Goal: Information Seeking & Learning: Learn about a topic

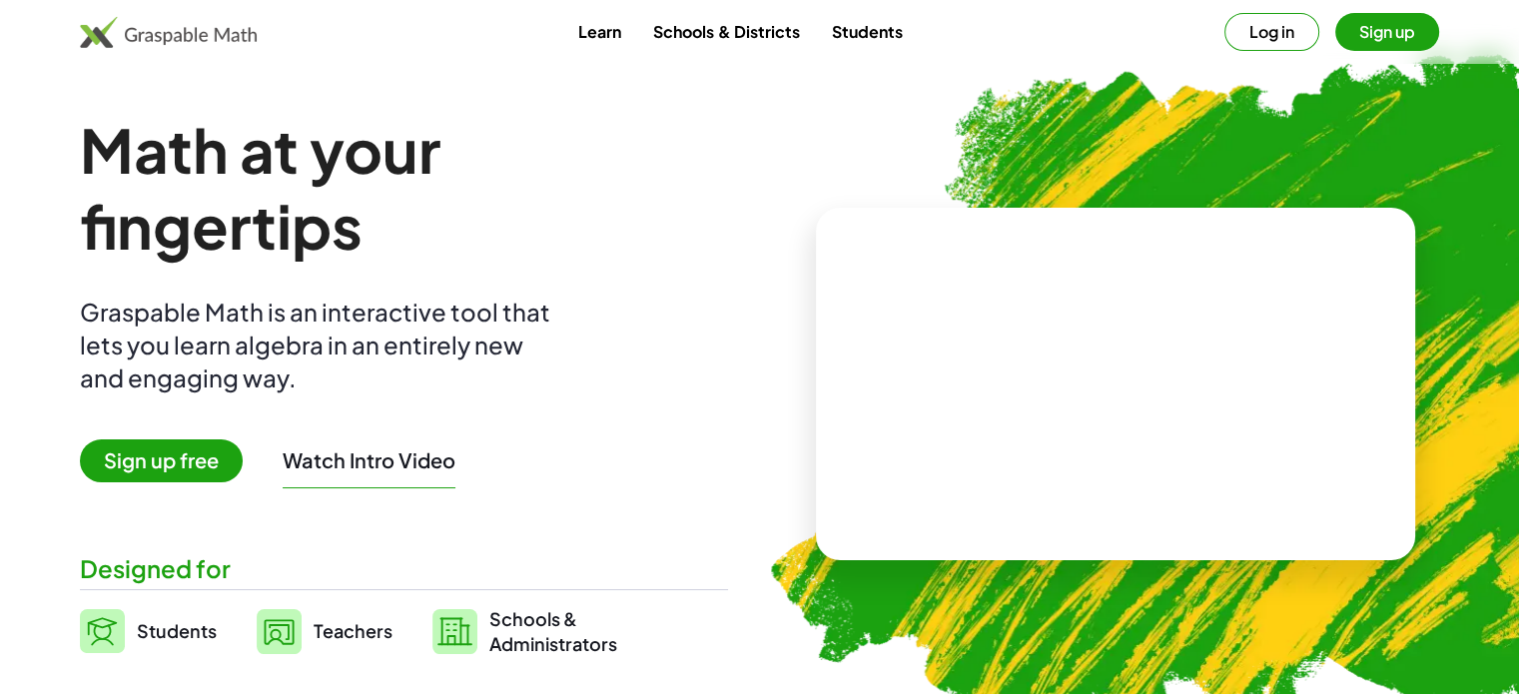
click at [595, 36] on link "Learn" at bounding box center [599, 31] width 75 height 37
click at [875, 22] on link "Students" at bounding box center [866, 31] width 103 height 37
drag, startPoint x: 1222, startPoint y: 376, endPoint x: 298, endPoint y: 120, distance: 958.8
click at [298, 120] on div "Math at your fingertips Graspable Math is an interactive tool that lets you lea…" at bounding box center [760, 384] width 1360 height 544
click at [176, 33] on img at bounding box center [168, 32] width 177 height 32
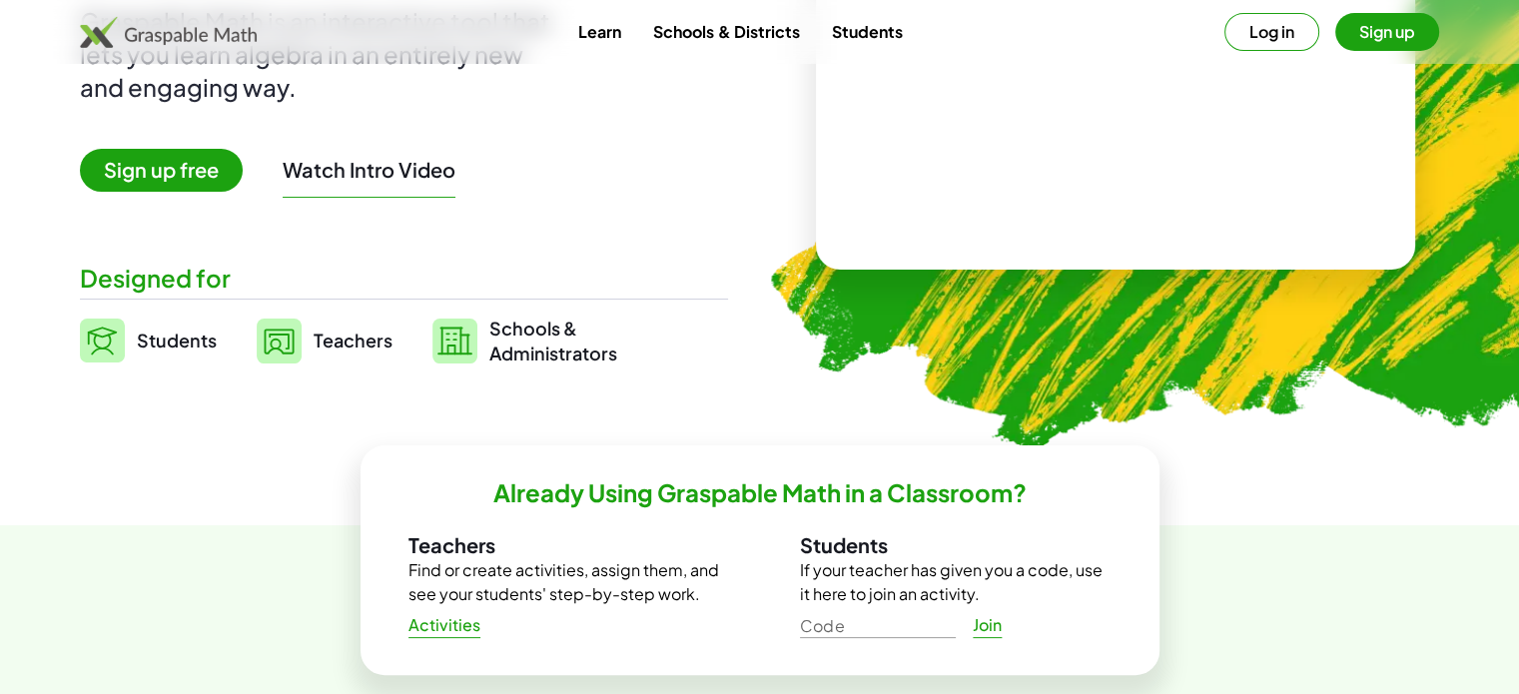
scroll to position [319, 0]
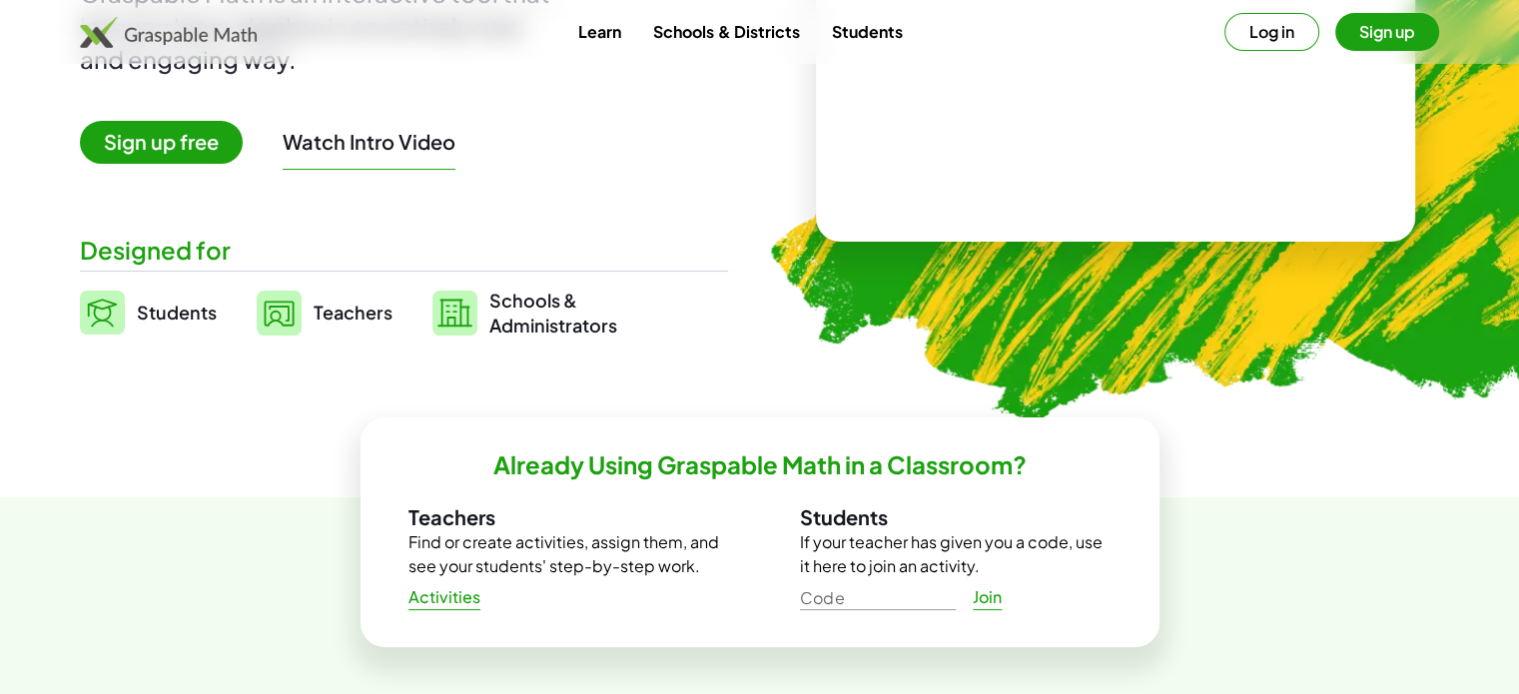
click at [162, 318] on span "Students" at bounding box center [177, 312] width 80 height 23
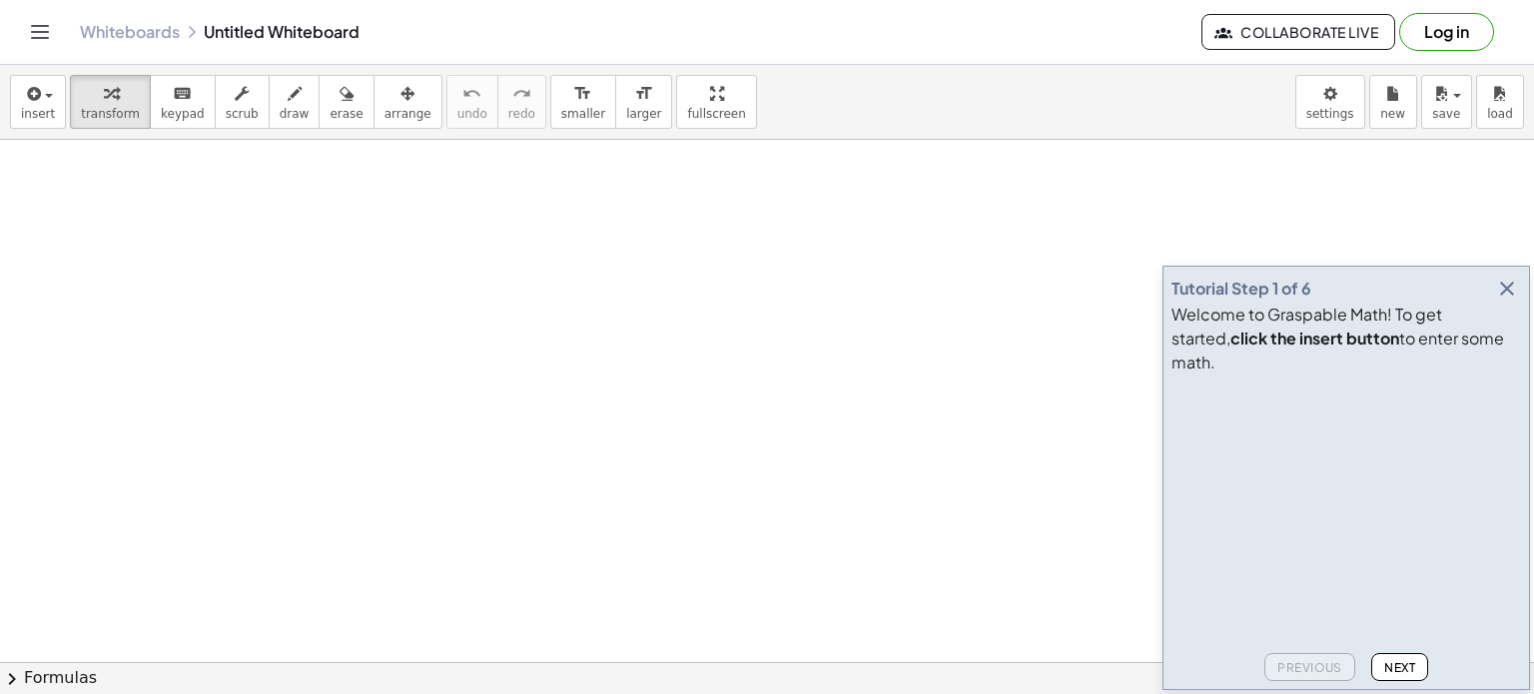
click at [1441, 31] on button "Log in" at bounding box center [1447, 32] width 95 height 38
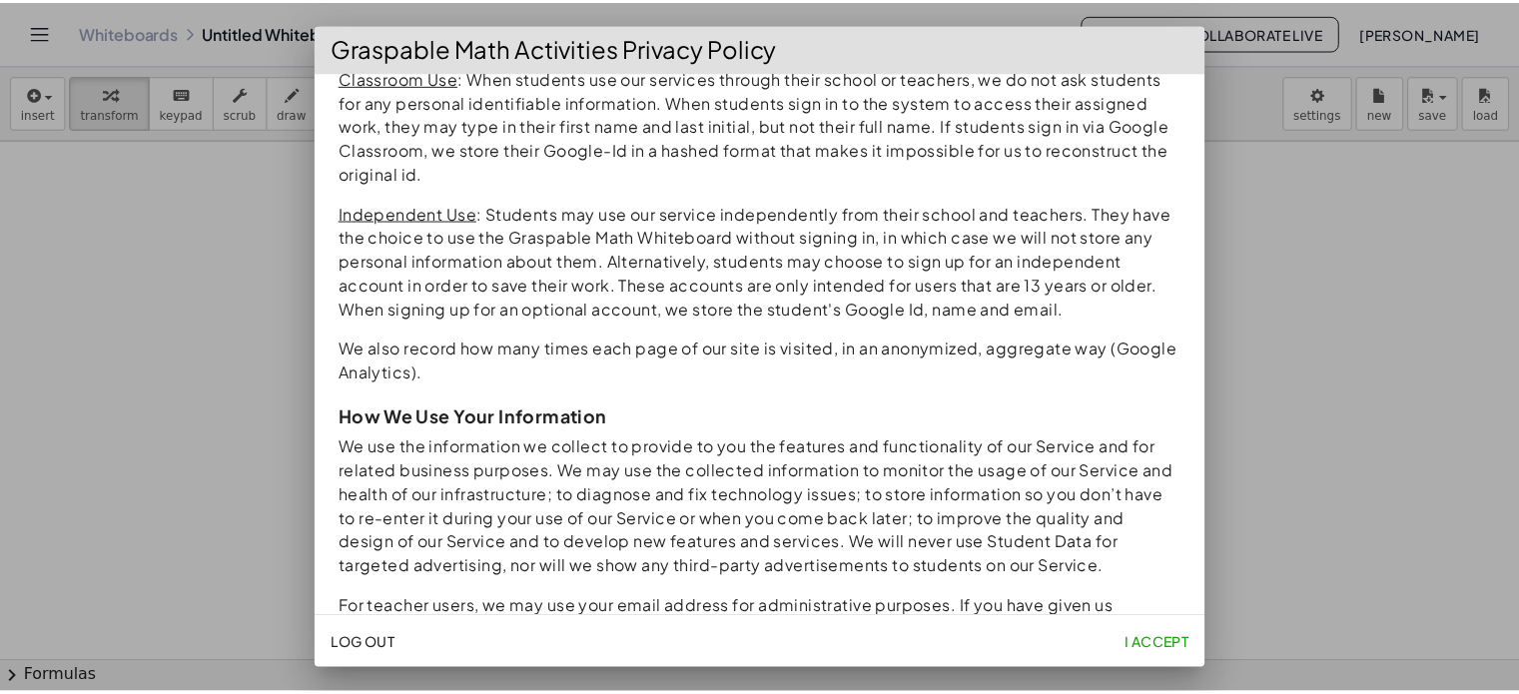
scroll to position [841, 0]
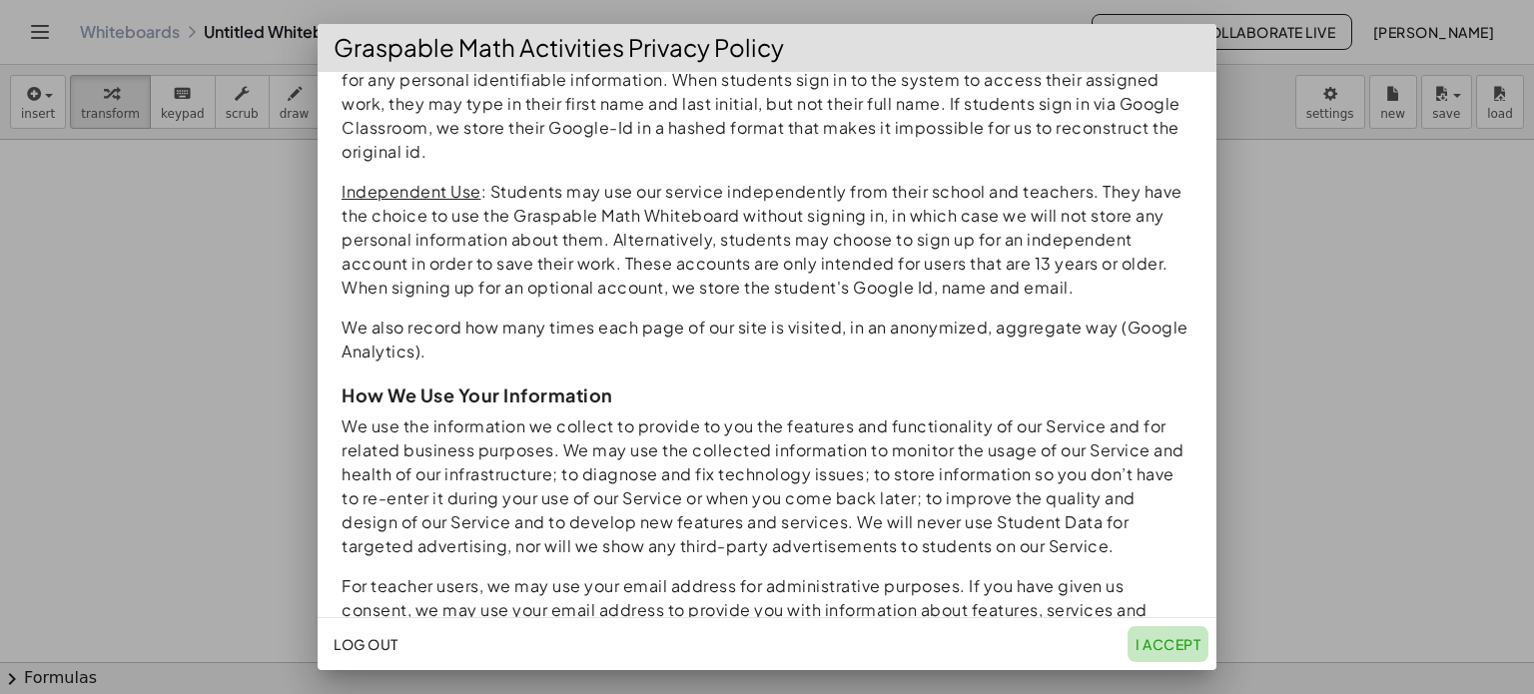
click at [1160, 637] on span "I accept" at bounding box center [1168, 644] width 65 height 18
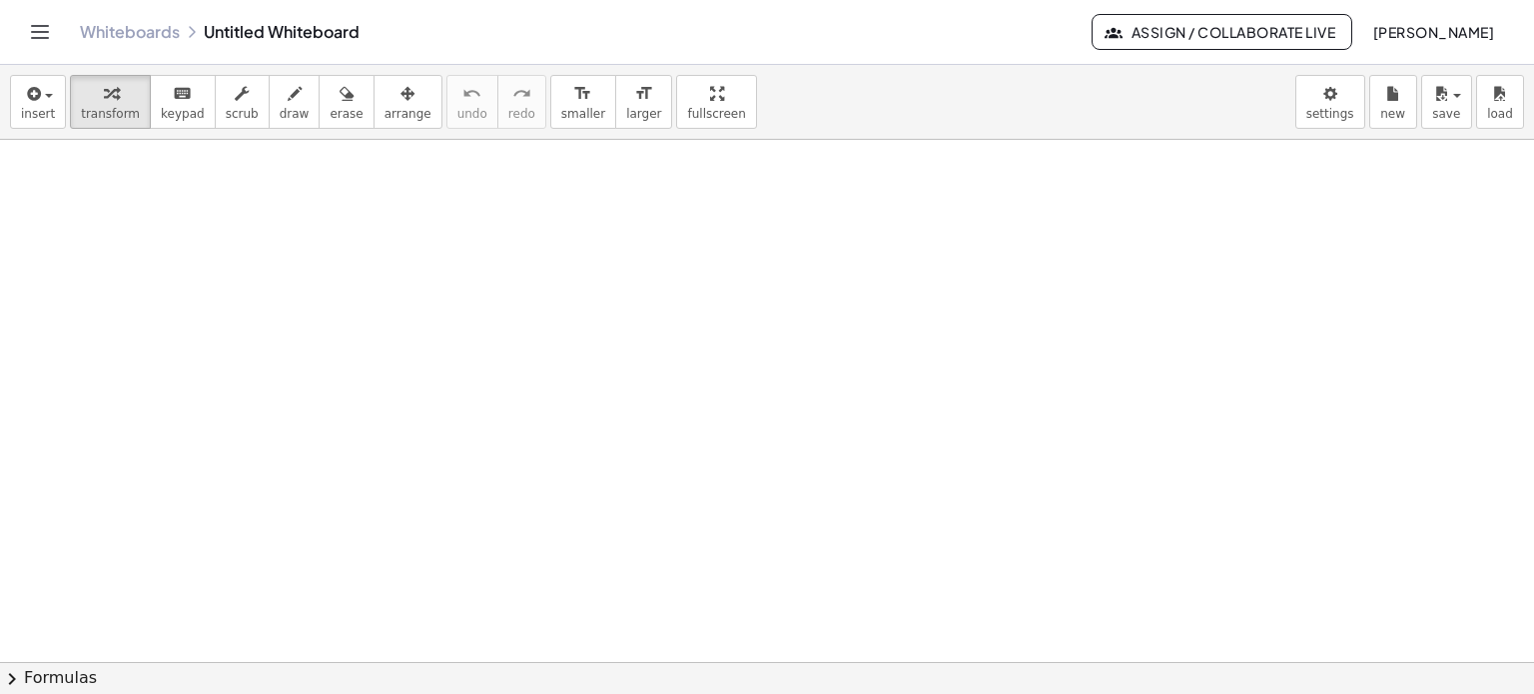
click at [120, 39] on link "Whiteboards" at bounding box center [130, 32] width 100 height 20
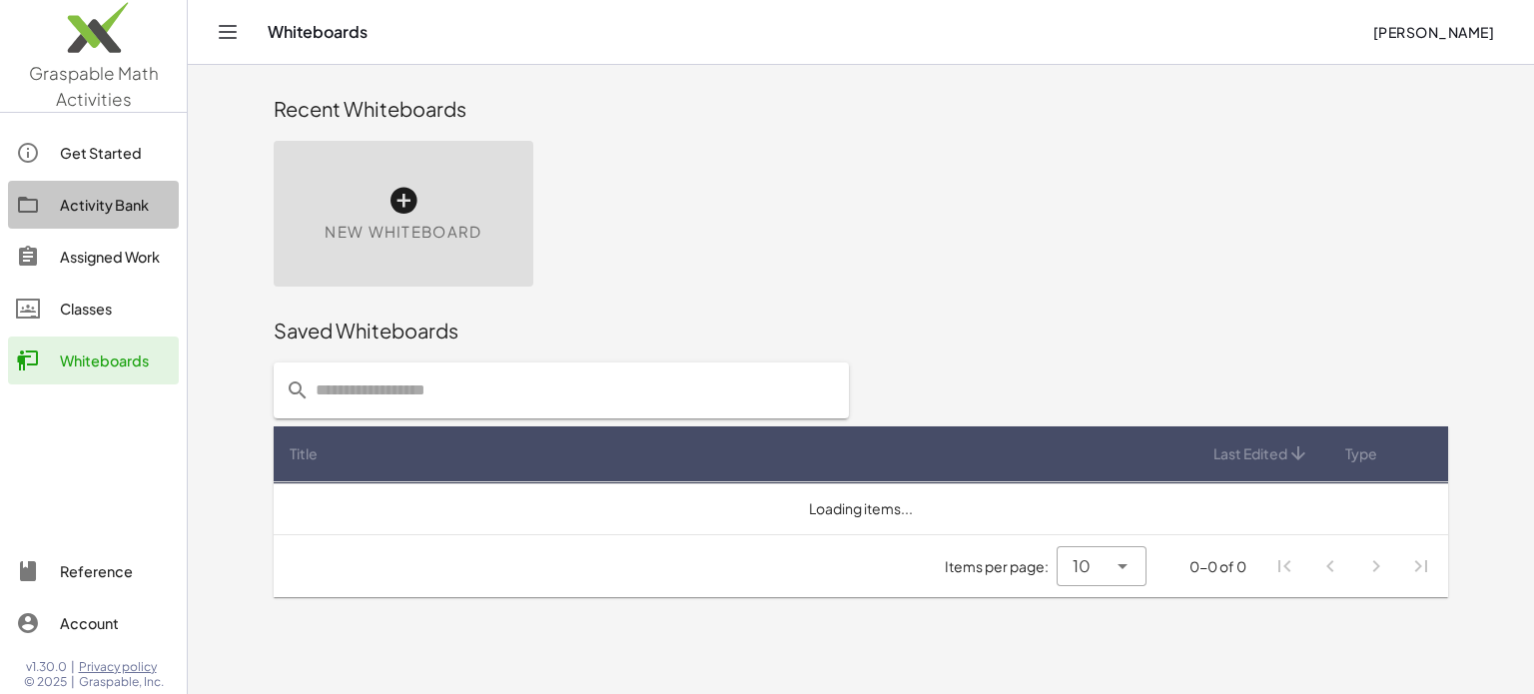
click at [135, 212] on div "Activity Bank" at bounding box center [115, 205] width 111 height 24
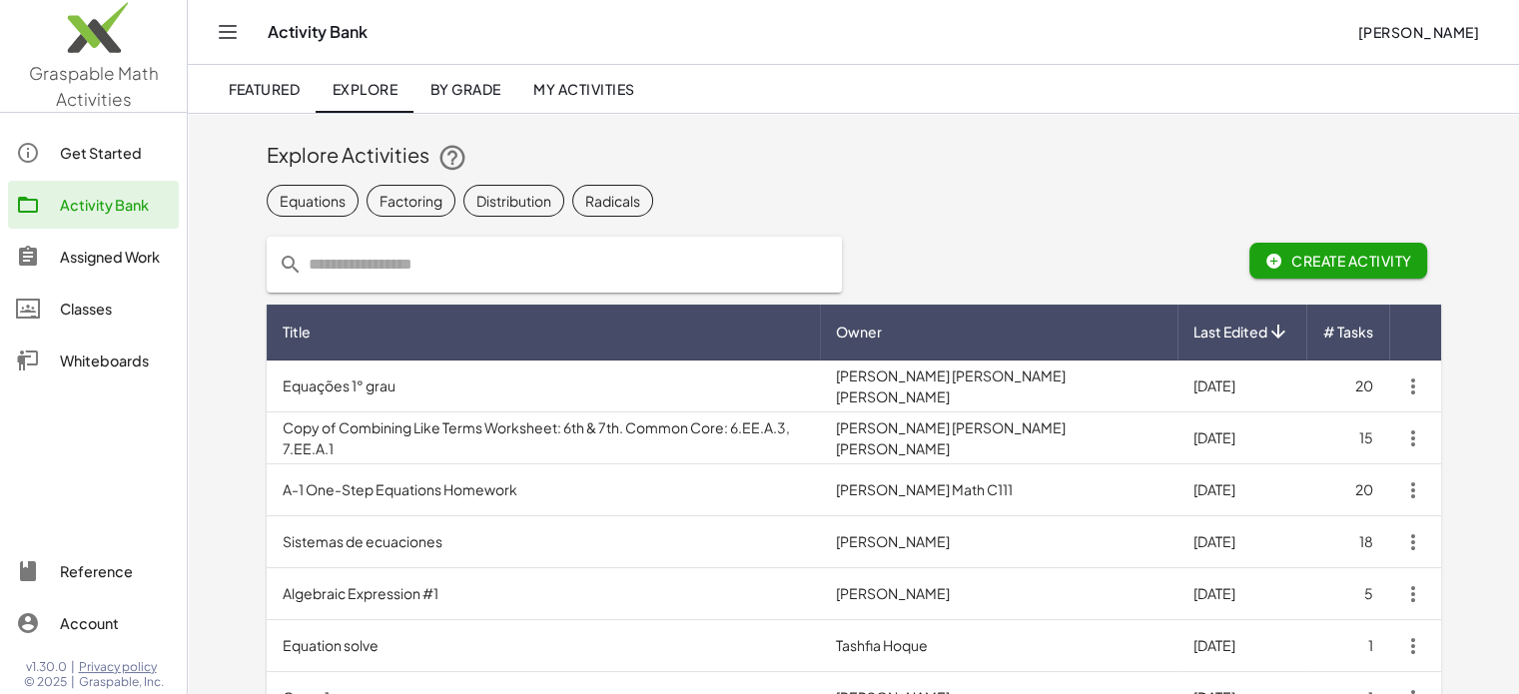
click at [100, 371] on div "Whiteboards" at bounding box center [115, 361] width 111 height 24
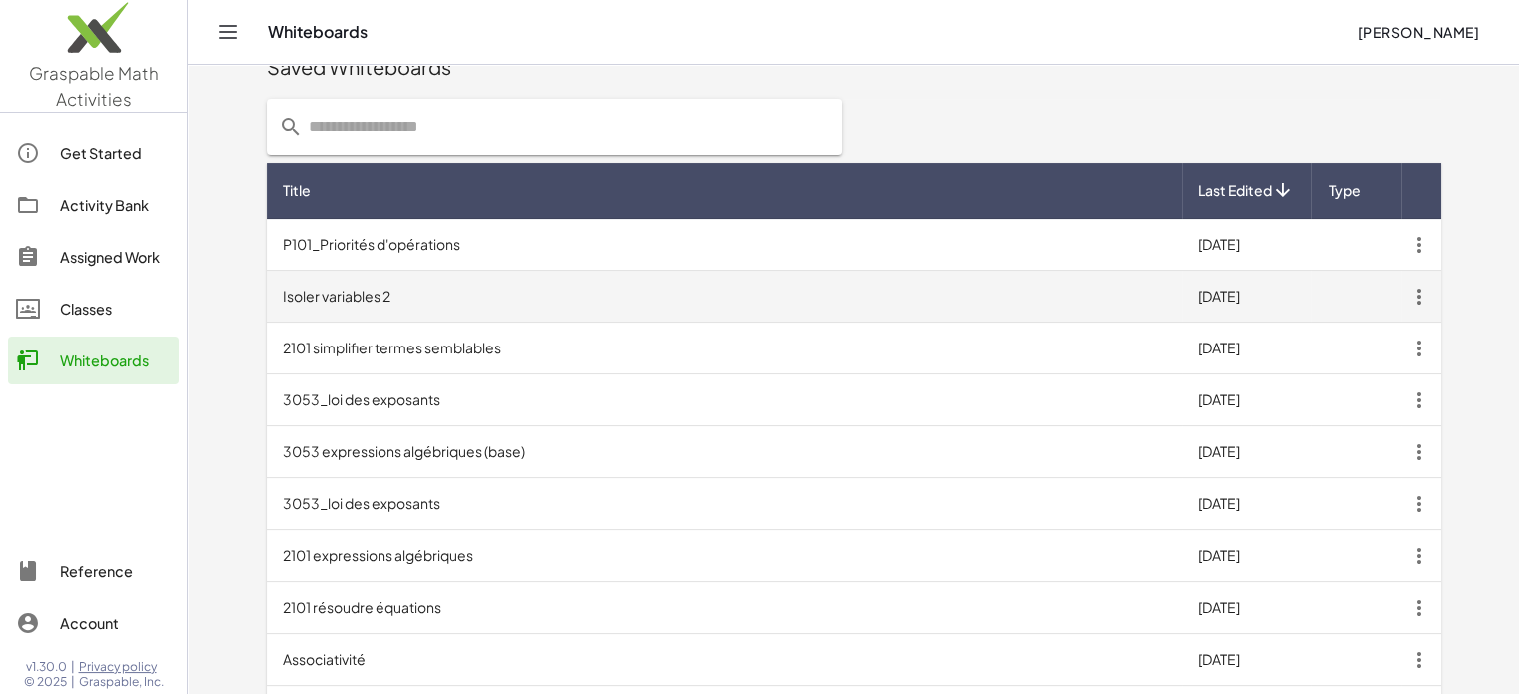
scroll to position [296, 0]
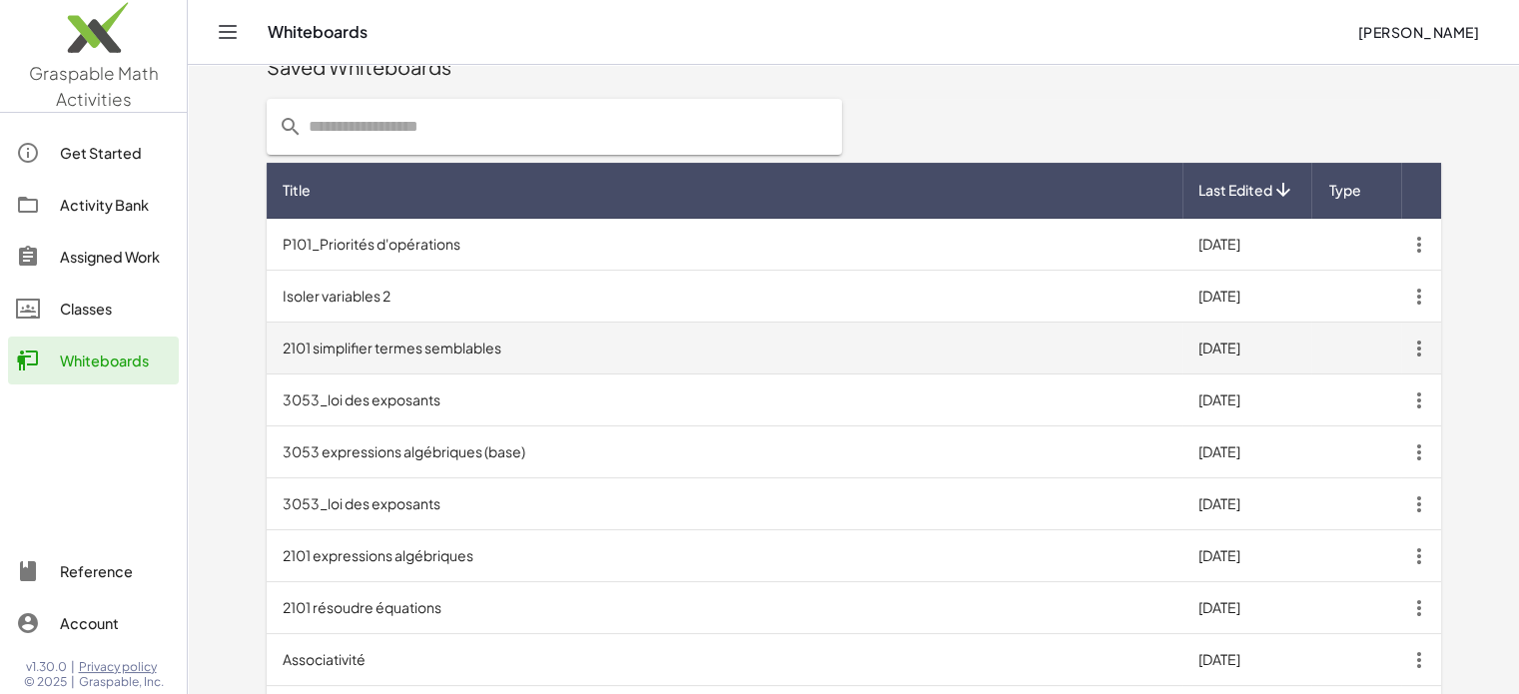
click at [629, 339] on td "2101 simplifier termes semblables" at bounding box center [725, 349] width 916 height 52
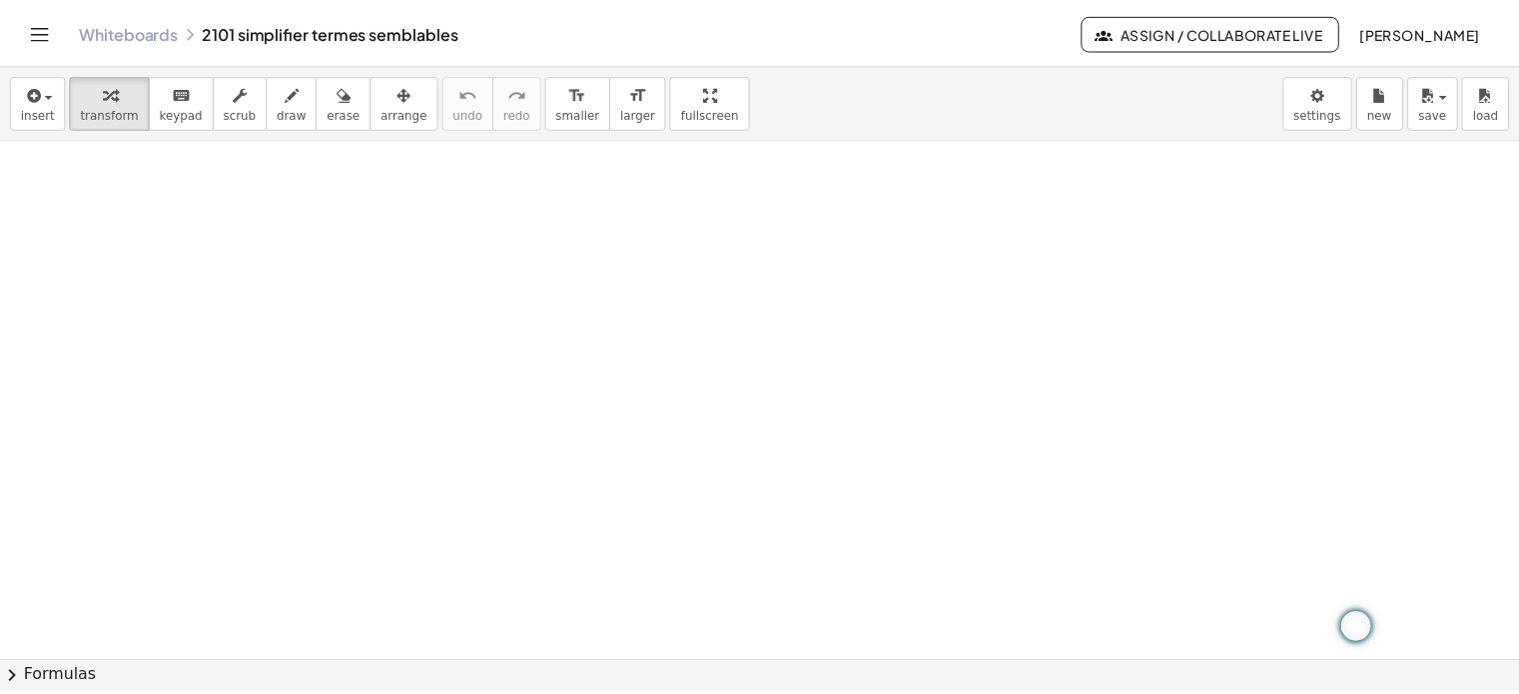
scroll to position [1597, 0]
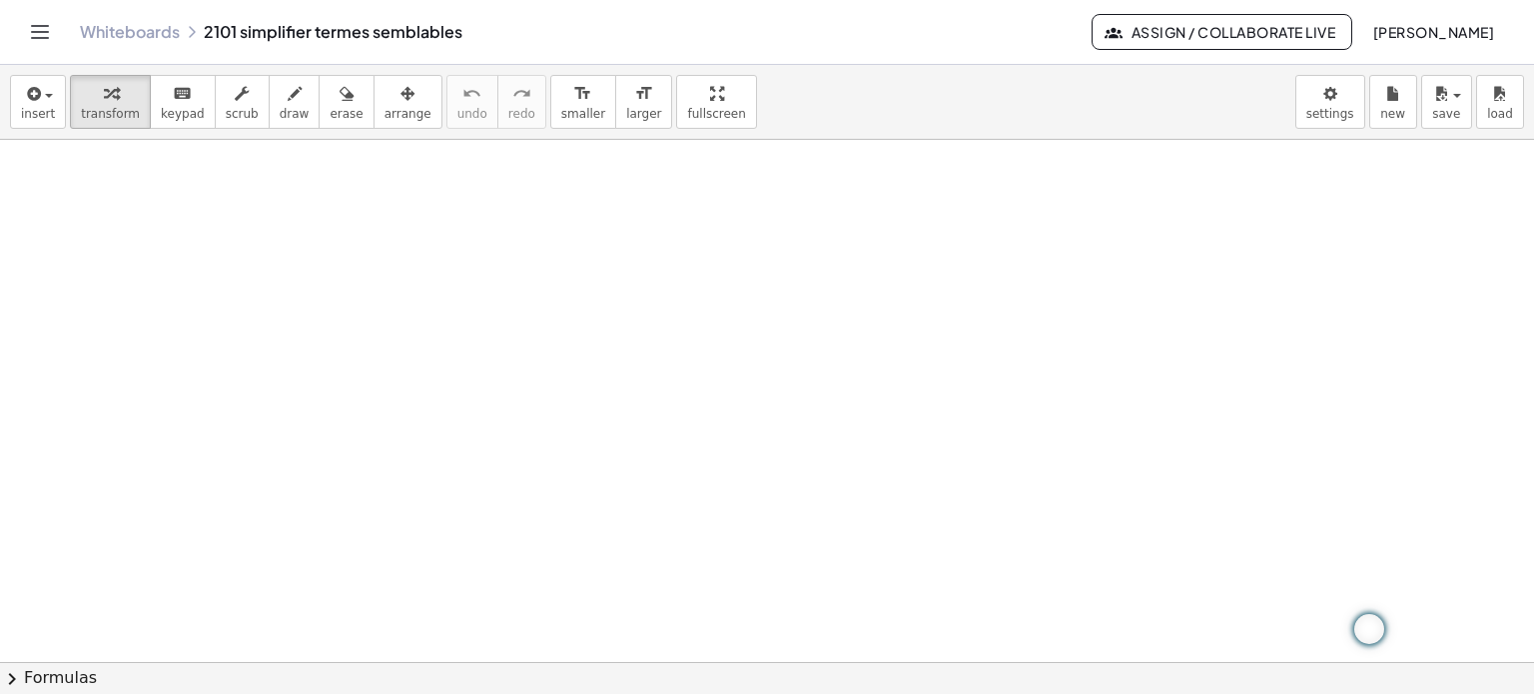
click at [131, 31] on link "Whiteboards" at bounding box center [130, 32] width 100 height 20
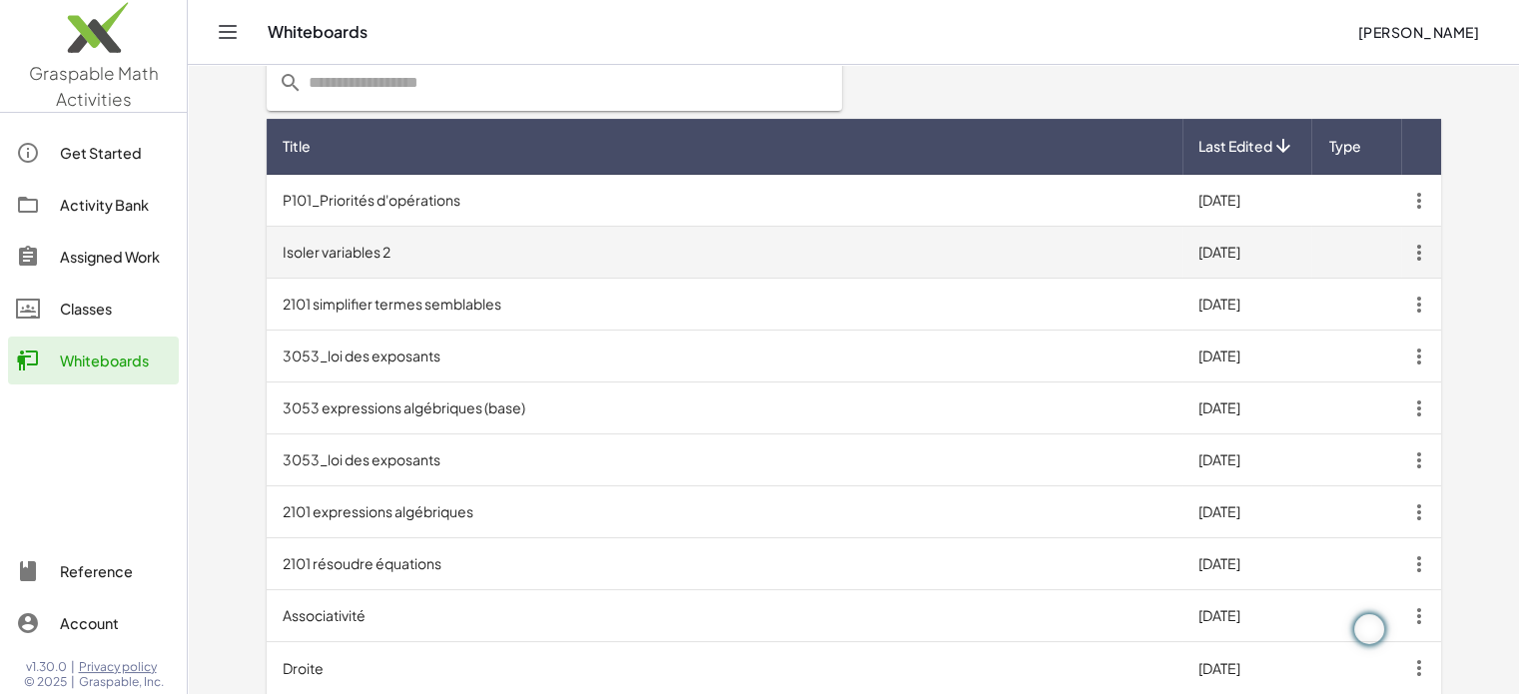
scroll to position [350, 0]
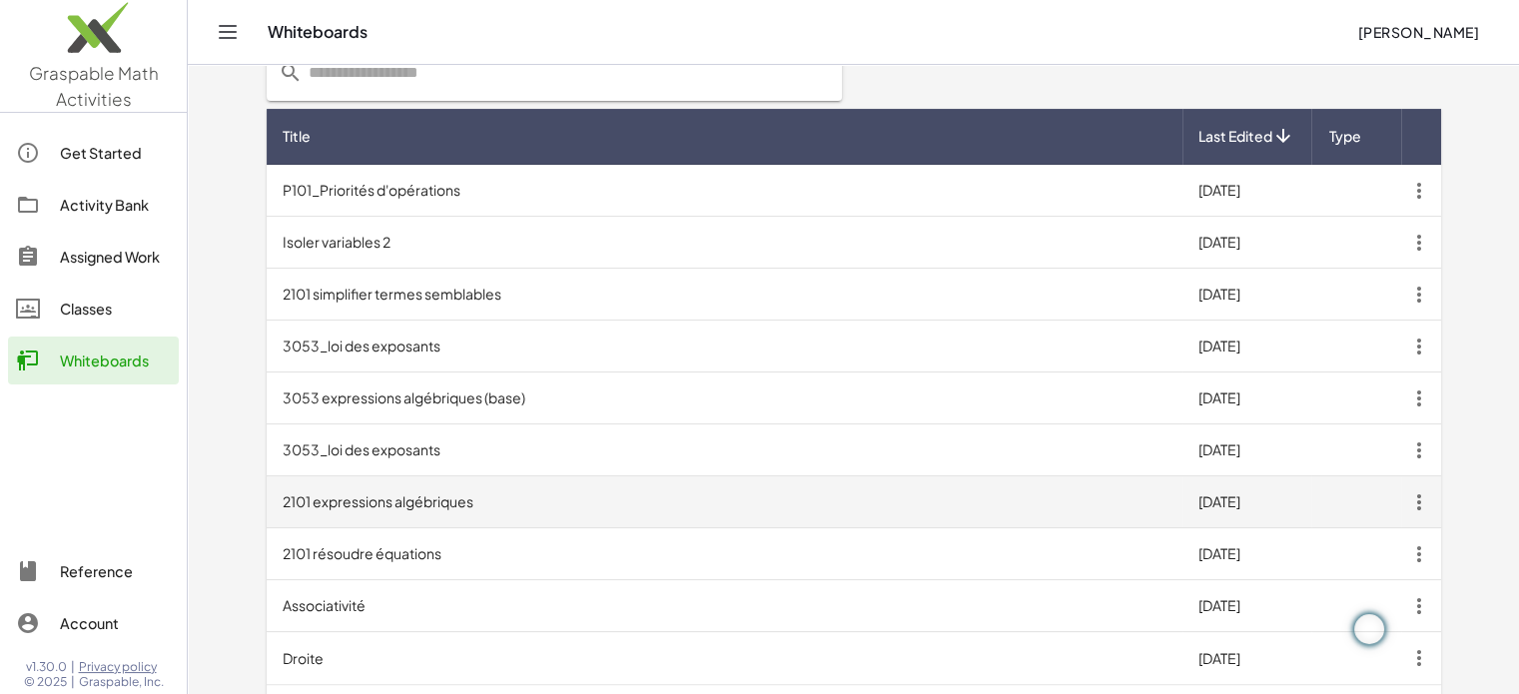
click at [452, 493] on td "2101 expressions algébriques" at bounding box center [725, 503] width 916 height 52
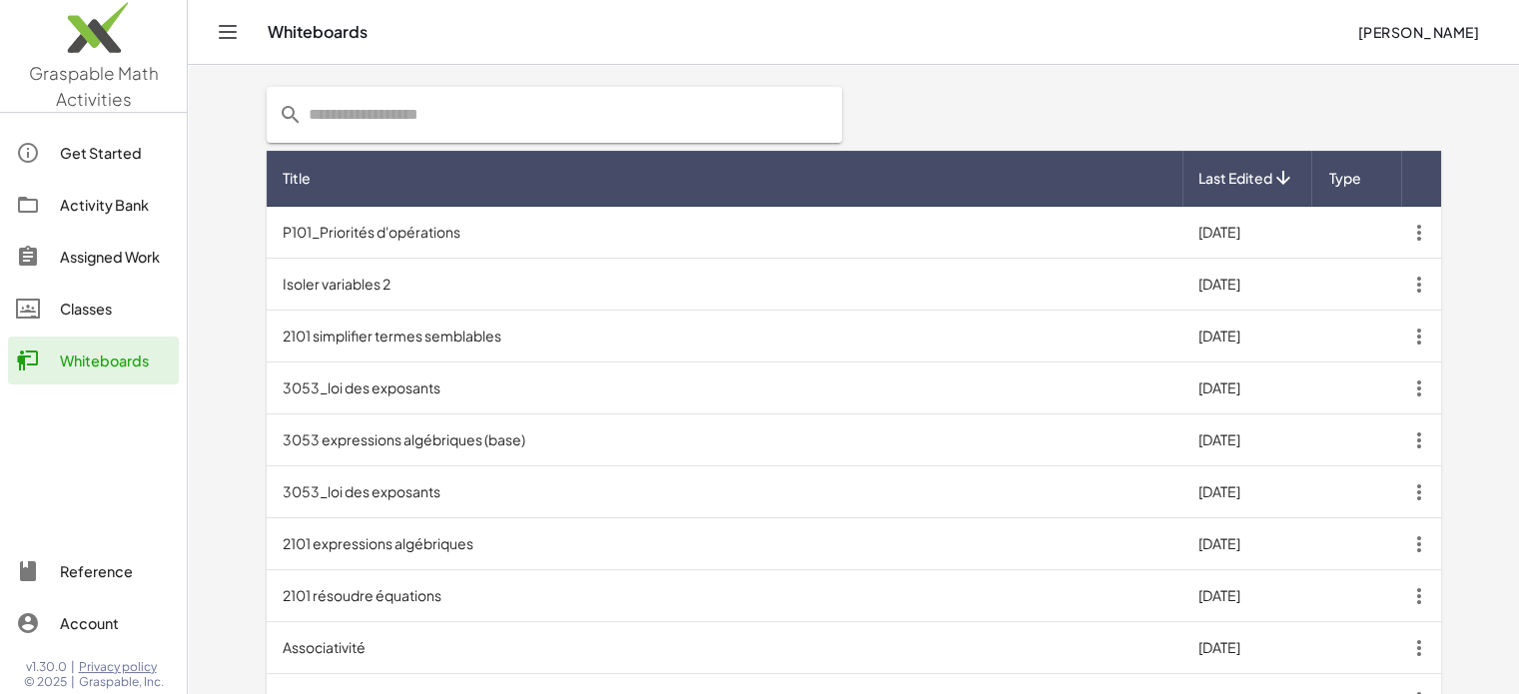
scroll to position [413, 0]
